Goal: Task Accomplishment & Management: Use online tool/utility

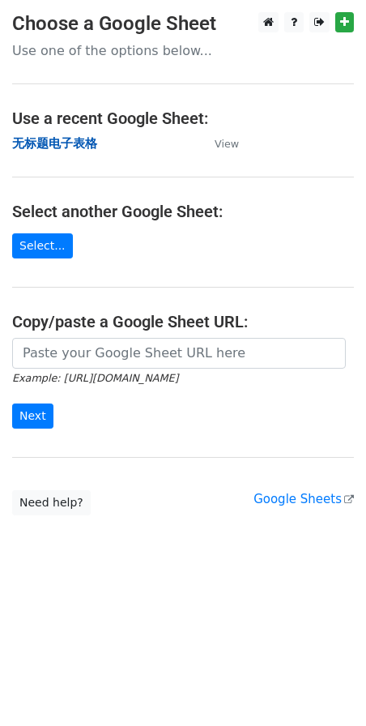
click at [49, 140] on strong "无标题电子表格" at bounding box center [54, 143] width 85 height 15
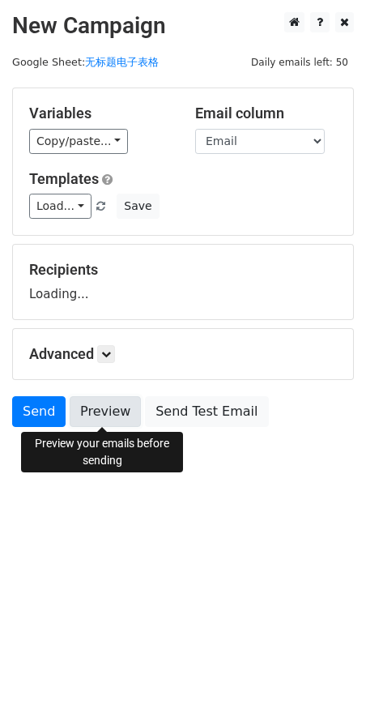
click at [128, 413] on link "Preview" at bounding box center [105, 411] width 71 height 31
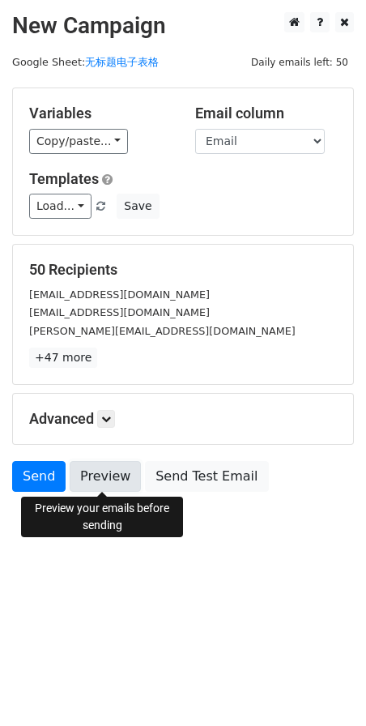
click at [106, 483] on link "Preview" at bounding box center [105, 476] width 71 height 31
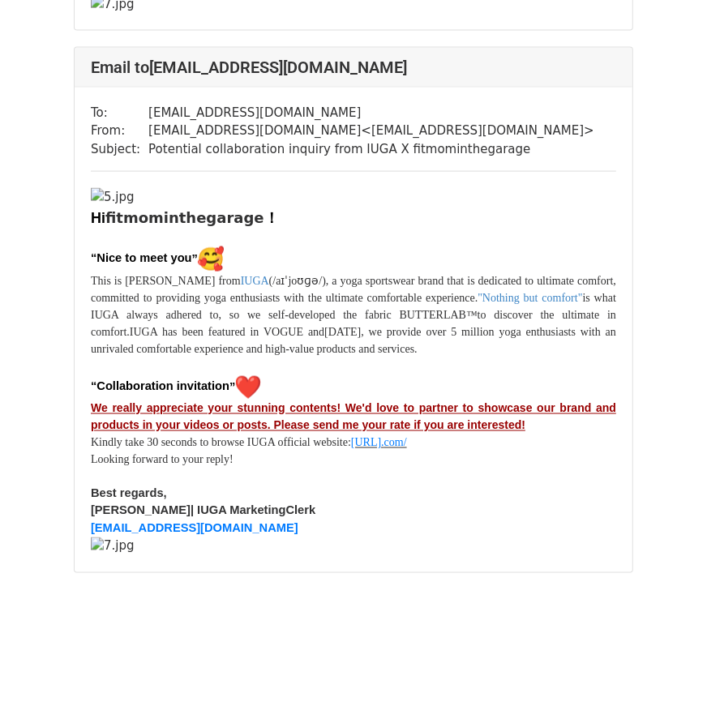
scroll to position [41058, 0]
